Goal: Navigation & Orientation: Understand site structure

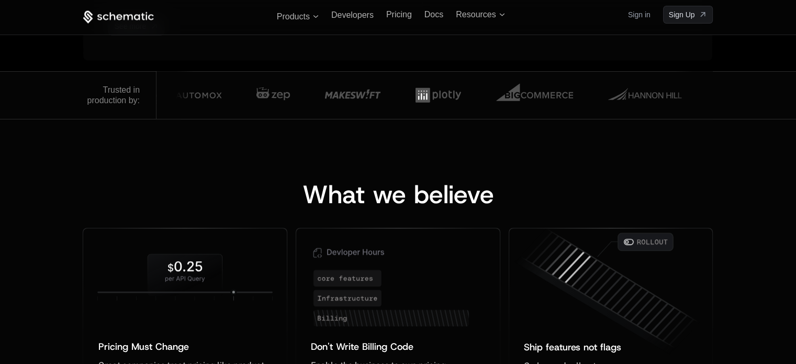
scroll to position [668, 0]
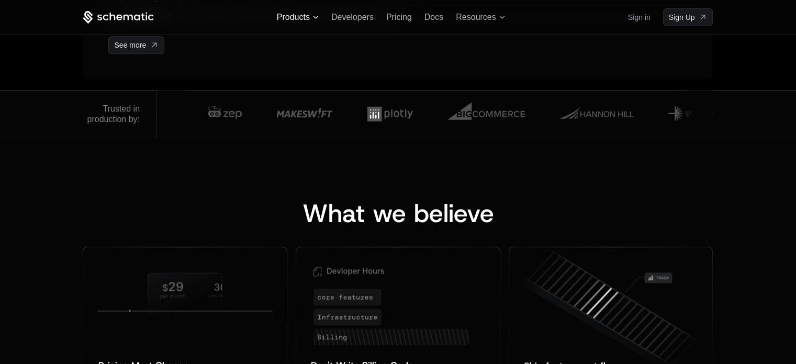
click at [303, 14] on span "Products" at bounding box center [293, 17] width 33 height 9
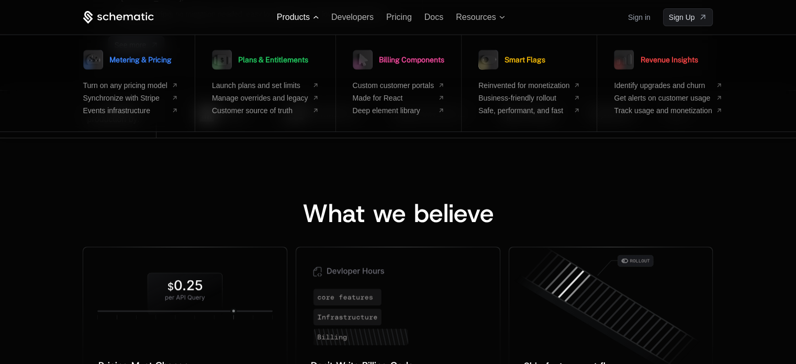
click at [306, 18] on span "Products" at bounding box center [293, 17] width 33 height 9
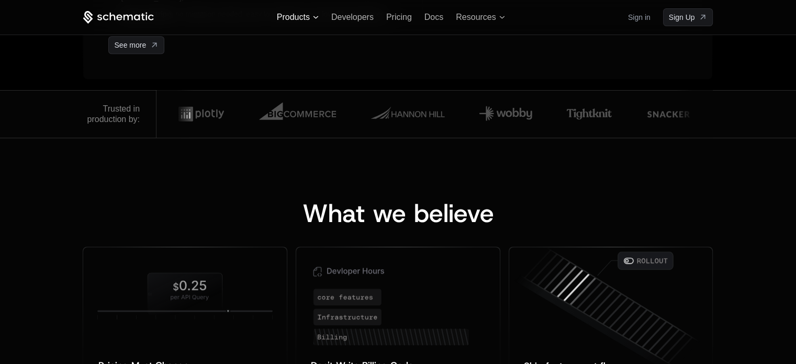
click at [306, 18] on span "Products" at bounding box center [293, 17] width 33 height 9
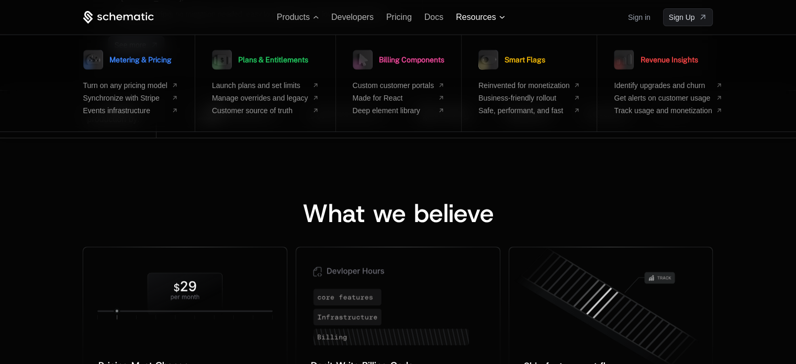
click at [494, 16] on span "Resources" at bounding box center [476, 17] width 40 height 9
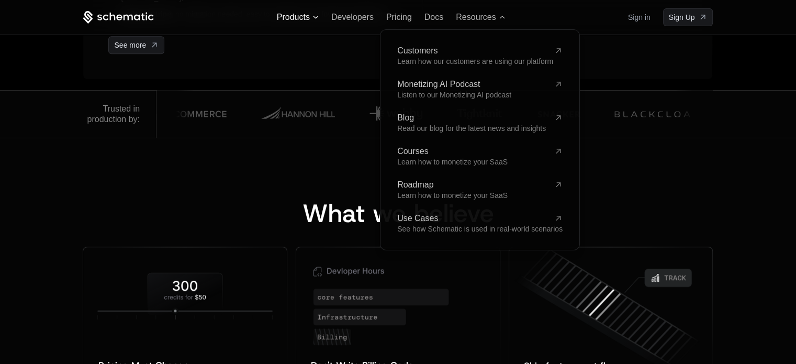
click at [295, 16] on span "Products" at bounding box center [293, 17] width 33 height 9
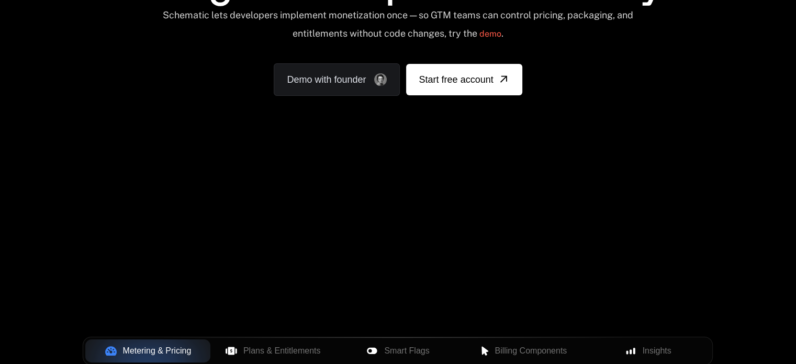
scroll to position [0, 0]
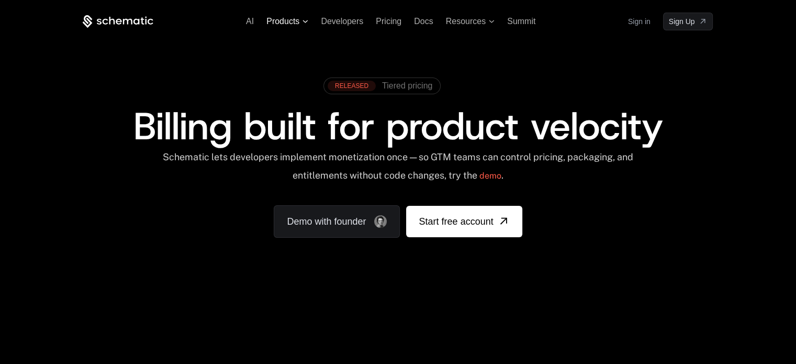
click at [291, 20] on span "Products" at bounding box center [282, 21] width 33 height 9
click at [292, 18] on span "Products" at bounding box center [282, 21] width 33 height 9
